Goal: Task Accomplishment & Management: Manage account settings

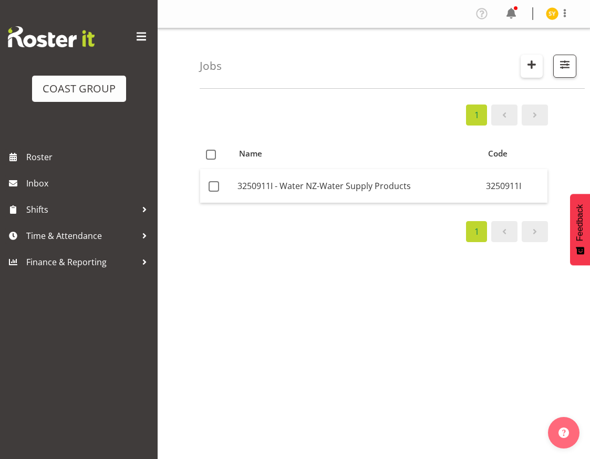
click at [531, 69] on span "button" at bounding box center [532, 65] width 14 height 14
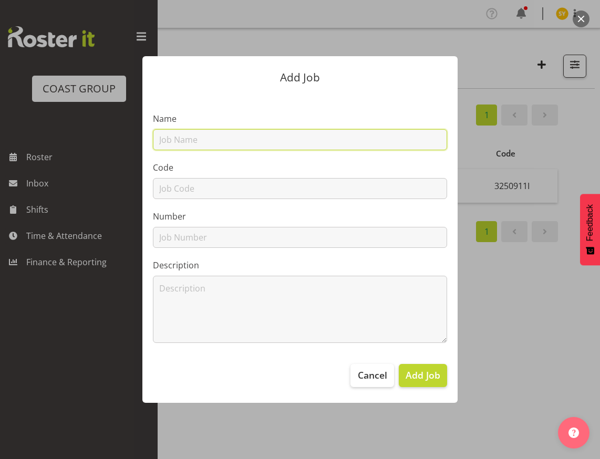
drag, startPoint x: 271, startPoint y: 137, endPoint x: 255, endPoint y: 148, distance: 19.2
click at [271, 137] on input "text" at bounding box center [300, 139] width 294 height 21
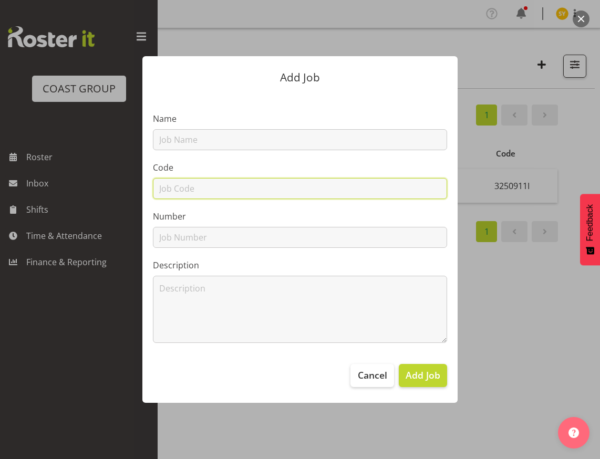
click at [178, 182] on input "text" at bounding box center [300, 188] width 294 height 21
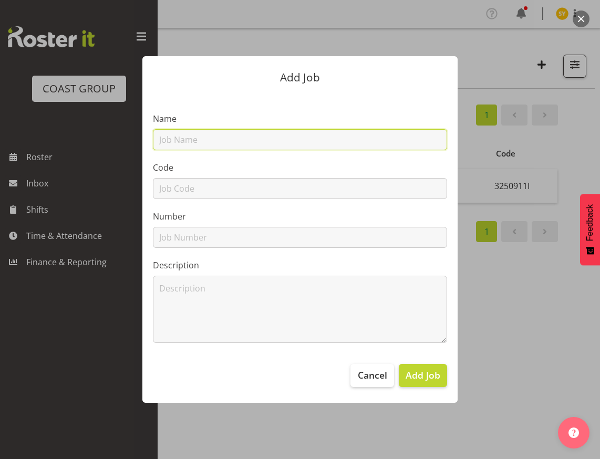
click at [168, 134] on input "text" at bounding box center [300, 139] width 294 height 21
paste input "1250919A"
type input "1250919A"
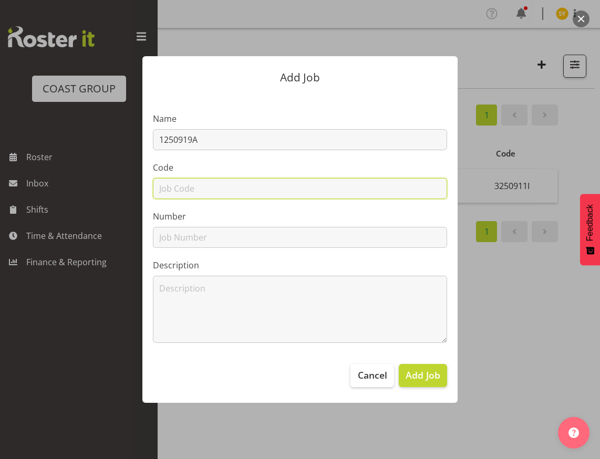
click at [173, 189] on input "text" at bounding box center [300, 188] width 294 height 21
paste input "1250919A"
type input "1250919A"
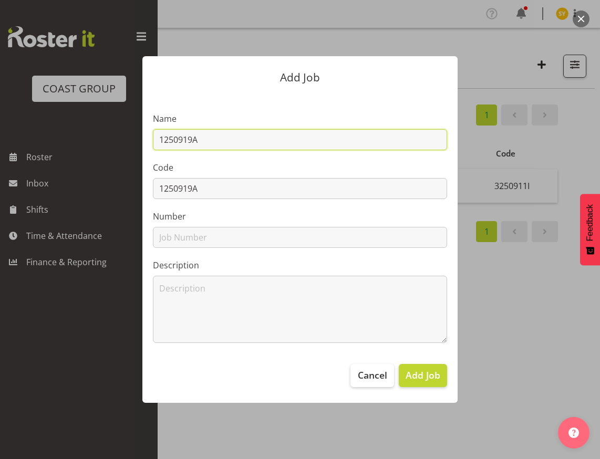
click at [229, 145] on input "1250919A" at bounding box center [300, 139] width 294 height 21
type input "1250919A -"
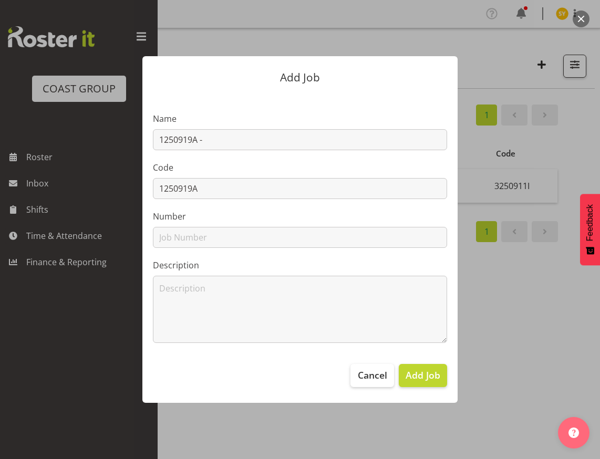
drag, startPoint x: 570, startPoint y: 170, endPoint x: 572, endPoint y: 161, distance: 9.8
click at [570, 170] on div at bounding box center [300, 229] width 600 height 459
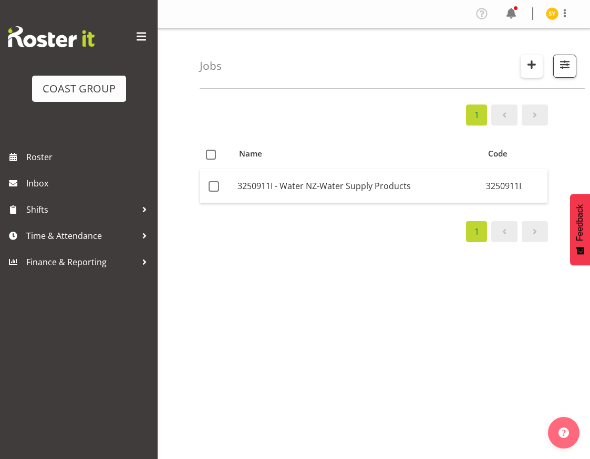
click at [527, 60] on span "button" at bounding box center [532, 65] width 14 height 14
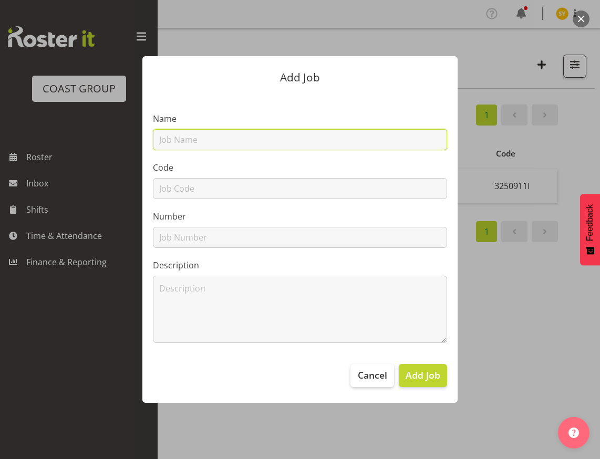
click at [244, 141] on input "text" at bounding box center [300, 139] width 294 height 21
type input "1250919A -"
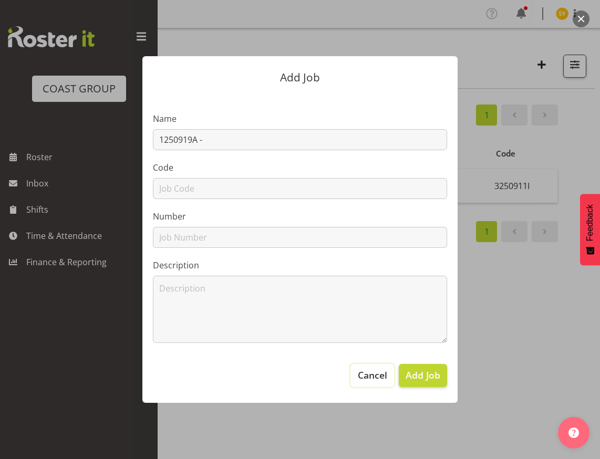
click at [377, 382] on span "Cancel" at bounding box center [372, 375] width 29 height 14
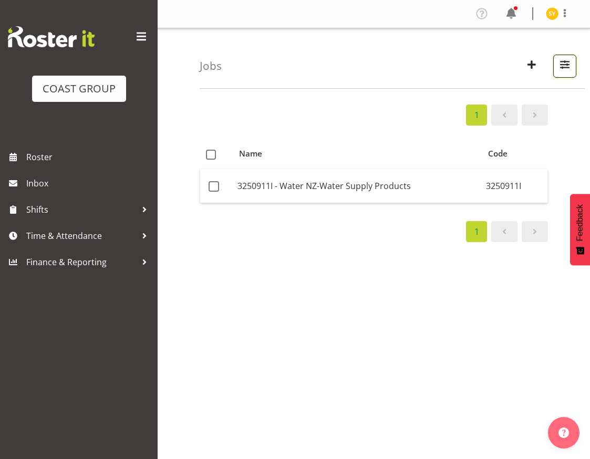
click at [561, 78] on button "button" at bounding box center [564, 66] width 23 height 23
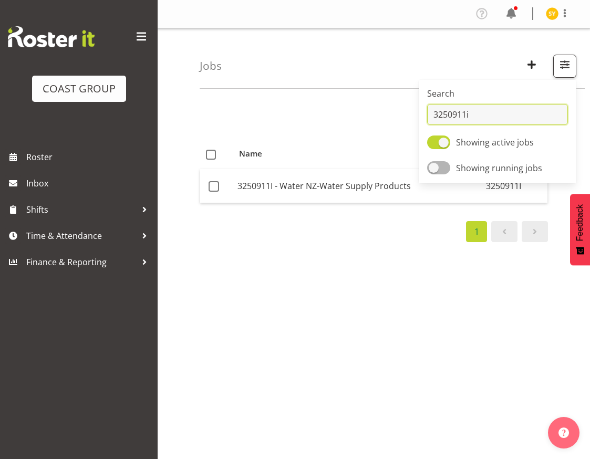
drag, startPoint x: 473, startPoint y: 116, endPoint x: 405, endPoint y: 117, distance: 67.3
click at [405, 117] on div "Jobs Search 3250911i Showing active jobs Showing running jobs 1 Name Code 32509…" at bounding box center [374, 272] width 433 height 489
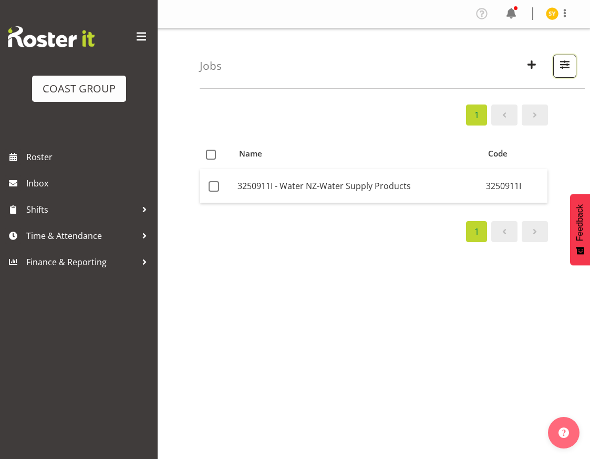
click at [576, 74] on button "button" at bounding box center [564, 66] width 23 height 23
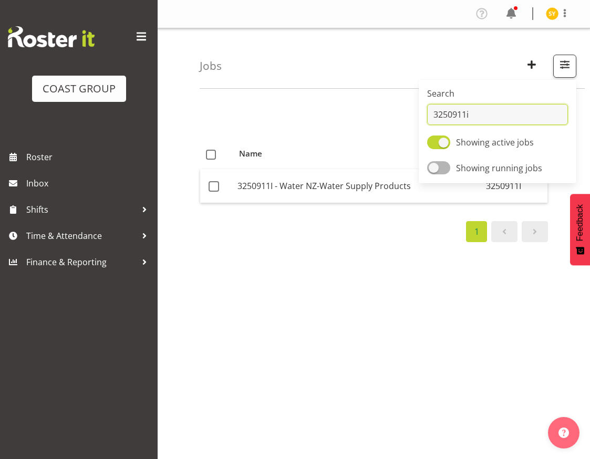
click at [484, 112] on input "3250911i" at bounding box center [497, 114] width 141 height 21
type input "1250919"
click at [534, 64] on span "button" at bounding box center [532, 65] width 14 height 14
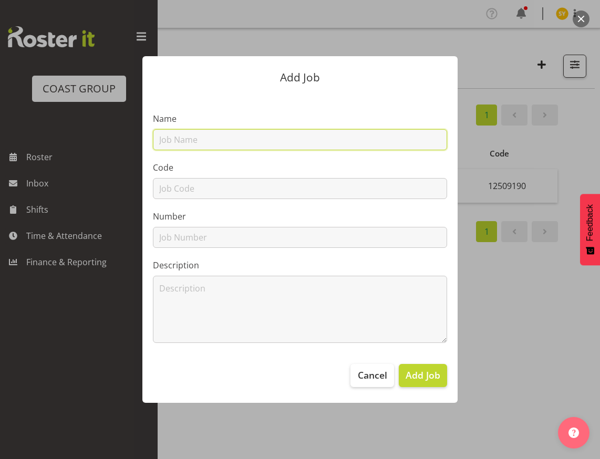
click at [204, 136] on input "text" at bounding box center [300, 139] width 294 height 21
paste input "ADL @ Bus & Coach 25"
type input "1250919A - ADL @ Bus & Coach 25"
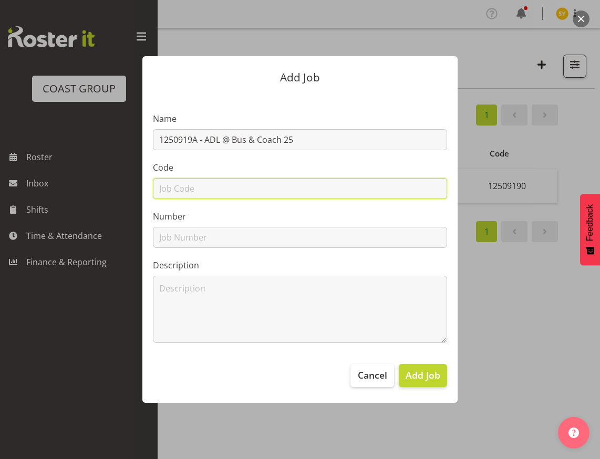
click at [204, 190] on input "text" at bounding box center [300, 188] width 294 height 21
type input "1250919A"
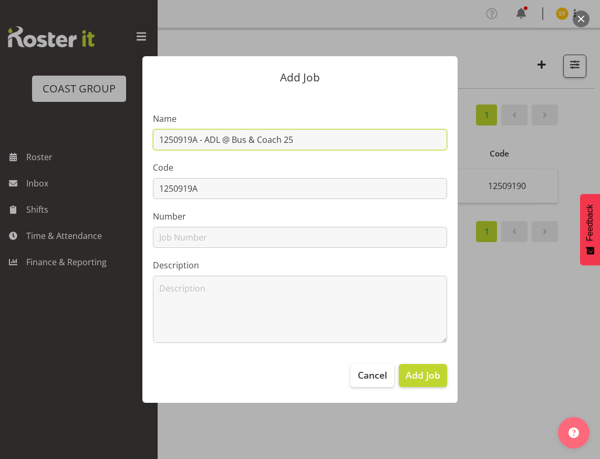
drag, startPoint x: 297, startPoint y: 140, endPoint x: 119, endPoint y: 135, distance: 177.7
click at [119, 135] on div "Add Job Name 1250919A - ADL @ Bus & Coach 25 Code 1250919A Number Description C…" at bounding box center [300, 229] width 505 height 399
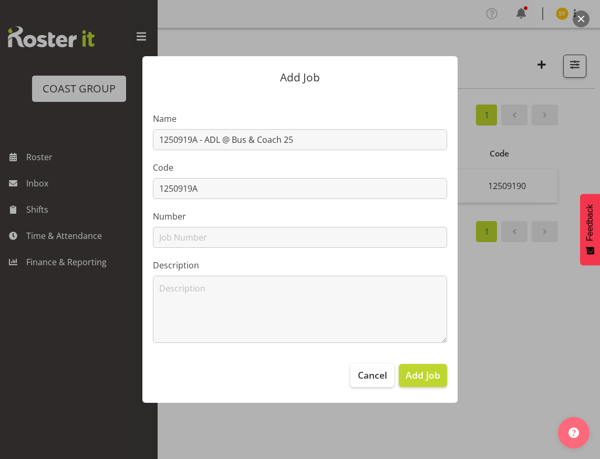
click at [555, 335] on div at bounding box center [300, 229] width 600 height 459
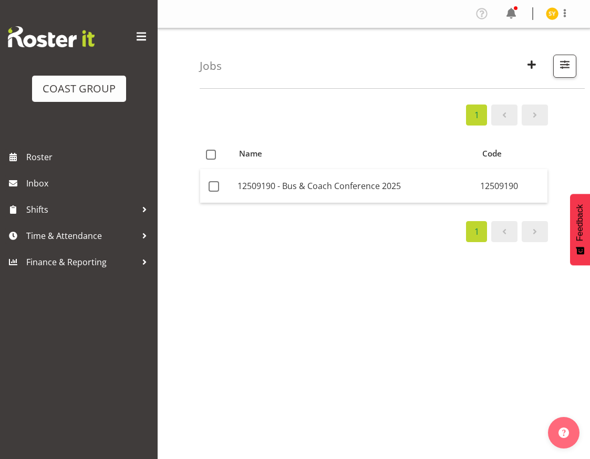
click at [553, 188] on div "1 Name Code 12509190 - Bus & Coach Conference 2025 12509190 1" at bounding box center [395, 307] width 391 height 421
click at [571, 71] on span "button" at bounding box center [565, 65] width 14 height 14
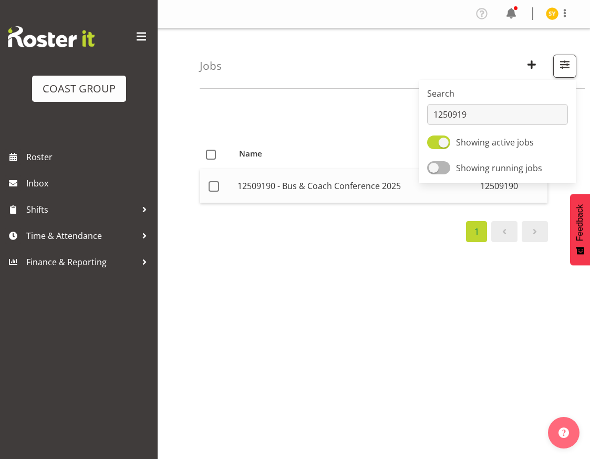
click at [426, 199] on td "12509190 - Bus & Coach Conference 2025" at bounding box center [354, 186] width 243 height 34
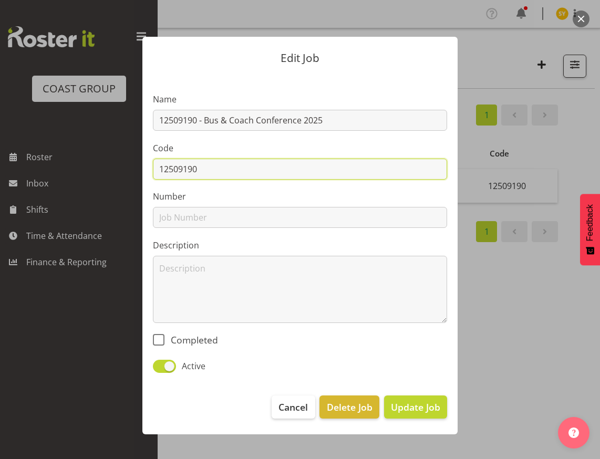
click at [236, 169] on input "12509190" at bounding box center [300, 169] width 294 height 21
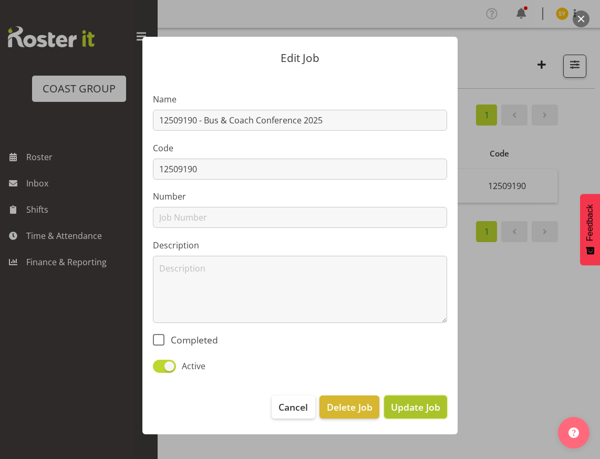
click at [407, 409] on span "Update Job" at bounding box center [415, 408] width 49 height 14
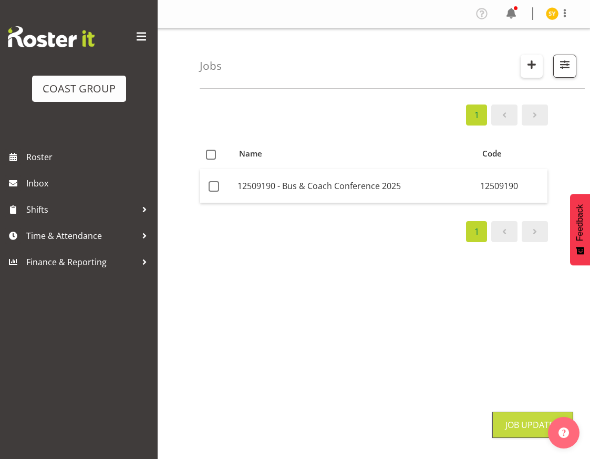
click at [530, 62] on span "button" at bounding box center [532, 65] width 14 height 14
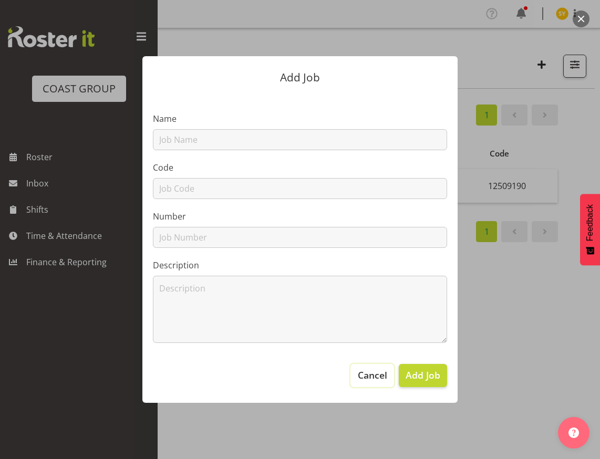
click at [386, 374] on span "Cancel" at bounding box center [372, 375] width 29 height 14
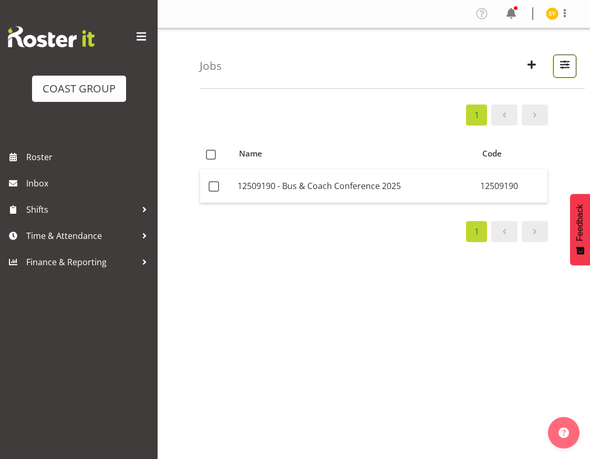
click at [565, 71] on span "button" at bounding box center [565, 65] width 14 height 14
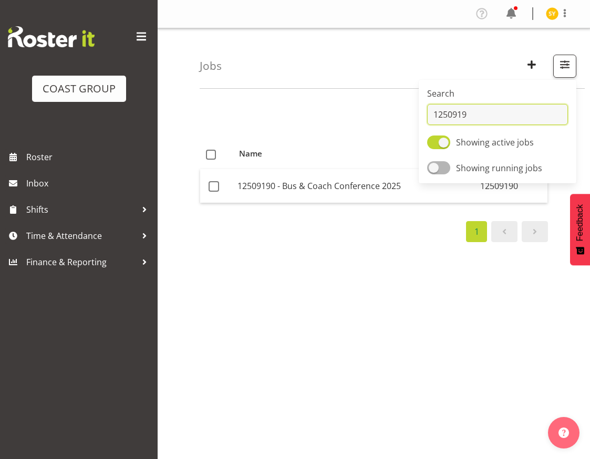
click at [468, 119] on input "1250919" at bounding box center [497, 114] width 141 height 21
click at [471, 116] on input "1250919" at bounding box center [497, 114] width 141 height 21
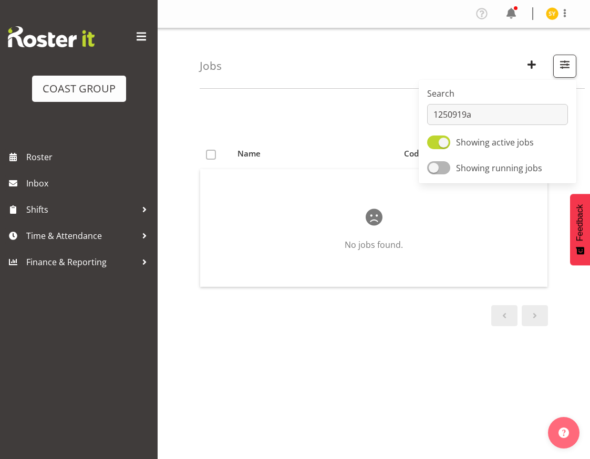
click at [386, 143] on table "Name Code No jobs found." at bounding box center [374, 215] width 348 height 155
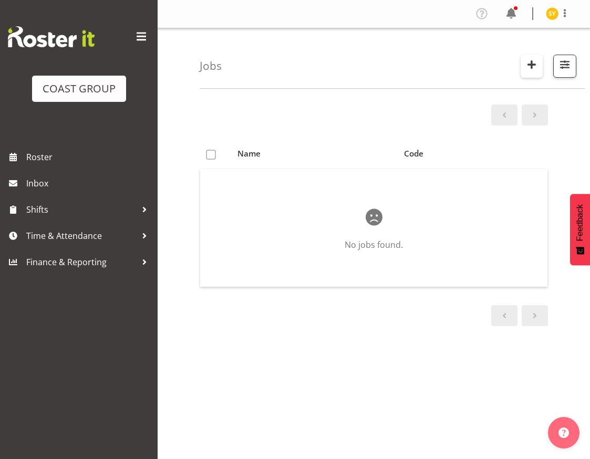
click at [529, 69] on span "button" at bounding box center [532, 65] width 14 height 14
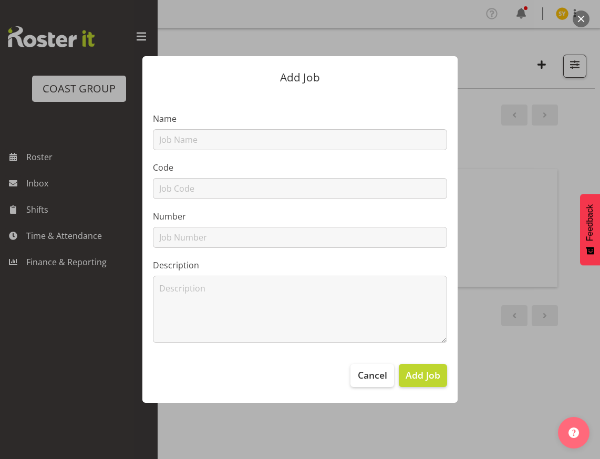
click at [575, 78] on div at bounding box center [300, 229] width 600 height 459
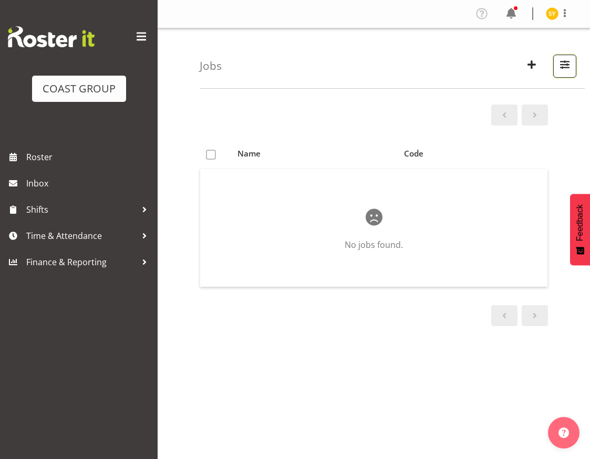
click at [554, 73] on button "button" at bounding box center [564, 66] width 23 height 23
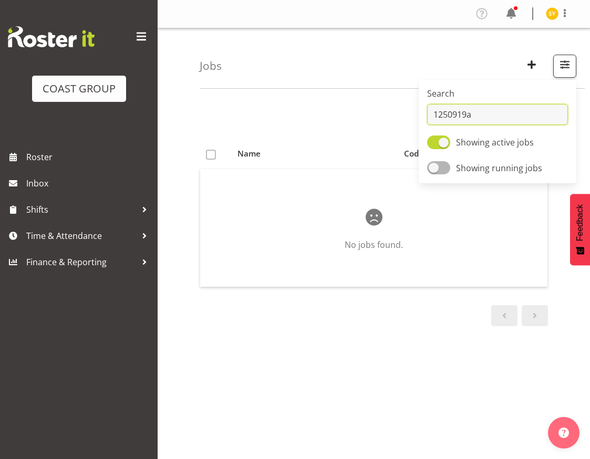
click at [480, 121] on input "1250919a" at bounding box center [497, 114] width 141 height 21
type input "1250919"
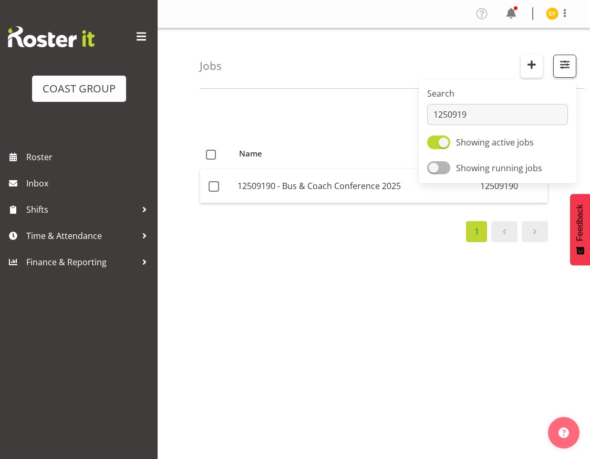
click at [531, 71] on span "button" at bounding box center [532, 65] width 14 height 14
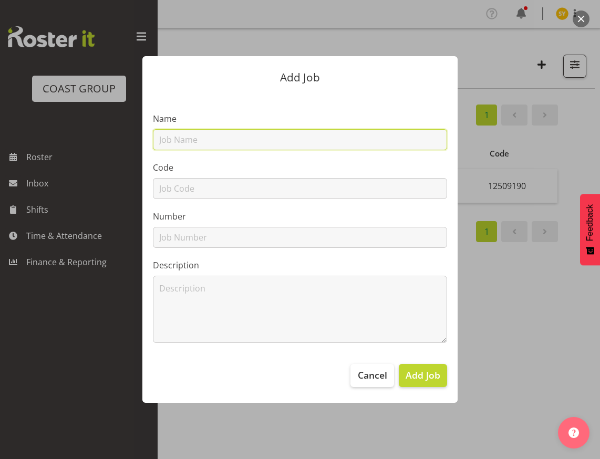
click at [207, 145] on input "text" at bounding box center [300, 139] width 294 height 21
paste input "1250919A - ADL @ Bus & Coach 25"
type input "1250919A - ADL @ Bus & Coach 25"
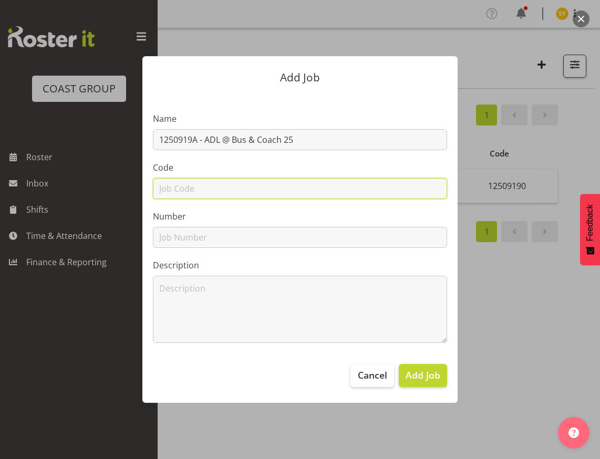
click at [201, 189] on input "text" at bounding box center [300, 188] width 294 height 21
type input "1250919A"
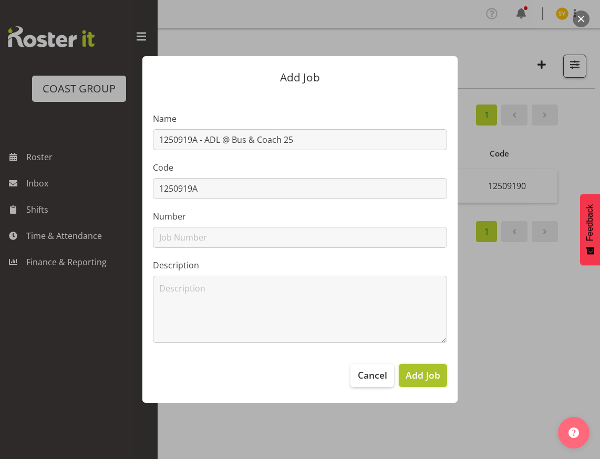
click at [424, 375] on span "Add Job" at bounding box center [423, 375] width 35 height 14
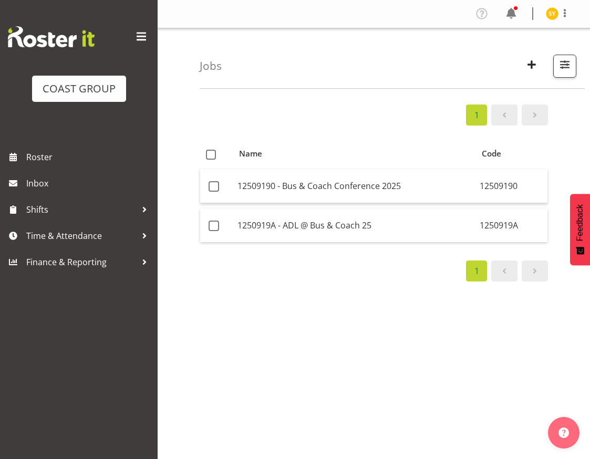
click at [547, 339] on div "1 Name Code 12509190 - Bus & Coach Conference 2025 12509190 1250919A - ADL @ Bu…" at bounding box center [395, 307] width 391 height 421
drag, startPoint x: 405, startPoint y: 187, endPoint x: 235, endPoint y: 191, distance: 169.3
click at [235, 191] on td "12509190 - Bus & Coach Conference 2025" at bounding box center [354, 186] width 242 height 34
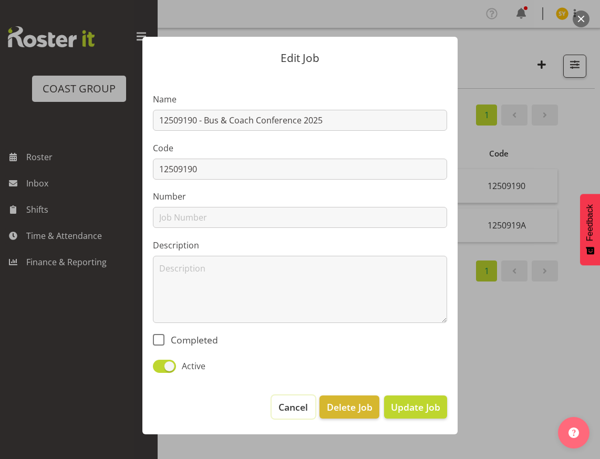
click at [294, 415] on button "Cancel" at bounding box center [293, 407] width 43 height 23
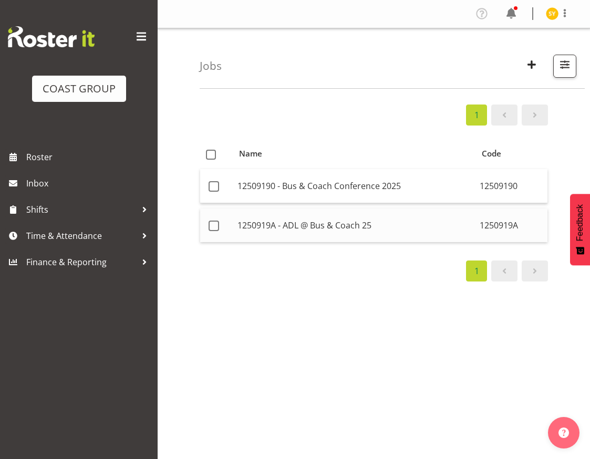
drag, startPoint x: 386, startPoint y: 229, endPoint x: 235, endPoint y: 229, distance: 150.9
click at [235, 229] on td "1250919A - ADL @ Bus & Coach 25" at bounding box center [354, 226] width 242 height 34
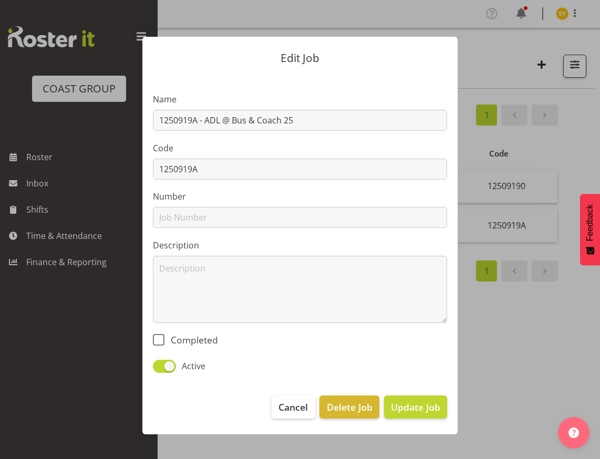
copy td "1250919A - ADL @ Bus & Coach 25"
click at [289, 409] on span "Cancel" at bounding box center [293, 408] width 29 height 14
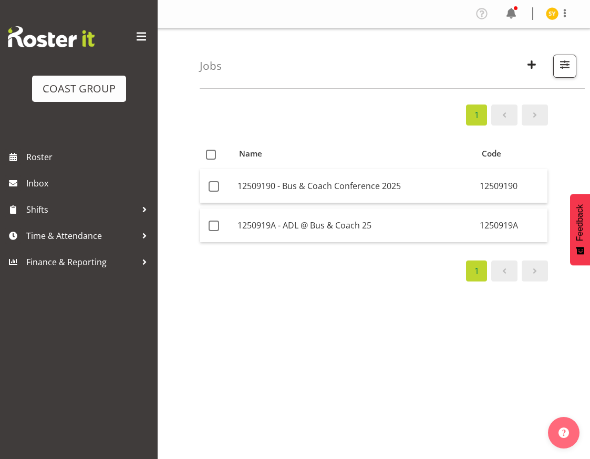
click at [566, 178] on div "1 Name Code 12509190 - Bus & Coach Conference 2025 12509190 1250919A - ADL @ Bu…" at bounding box center [395, 307] width 391 height 421
